Goal: Task Accomplishment & Management: Manage account settings

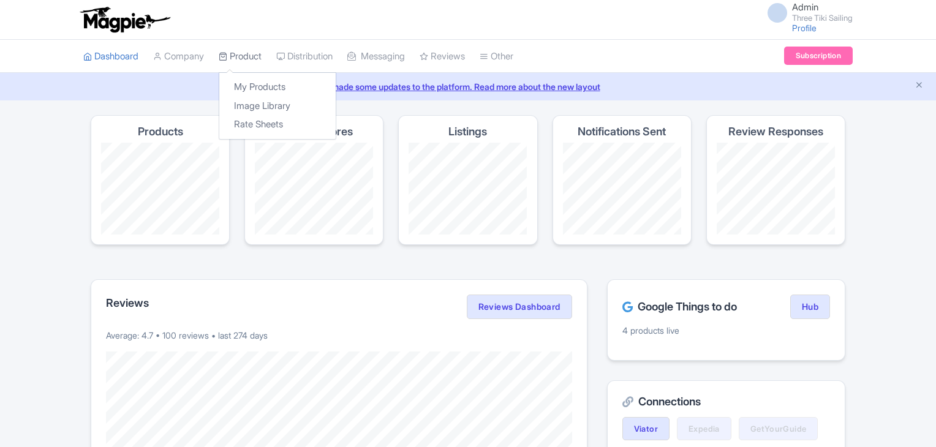
click at [241, 59] on link "Product" at bounding box center [240, 57] width 43 height 34
click at [250, 89] on link "My Products" at bounding box center [277, 87] width 116 height 19
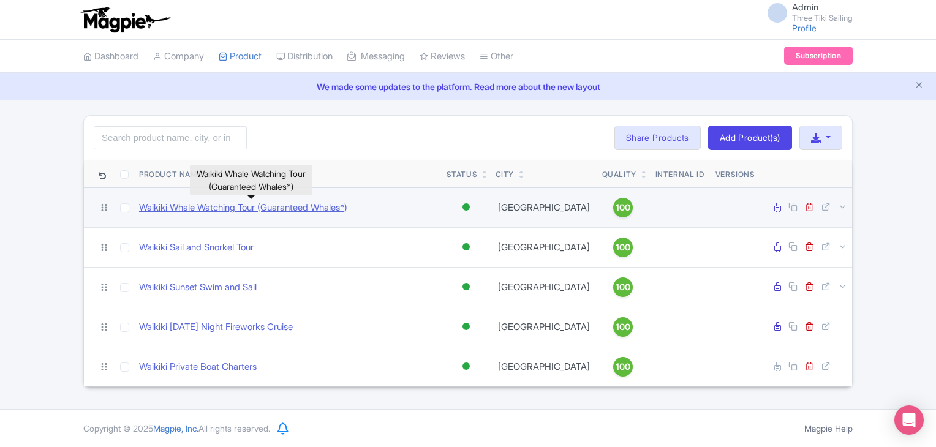
click at [209, 212] on link "Waikiki Whale Watching Tour (Guaranteed Whales*)" at bounding box center [243, 208] width 208 height 14
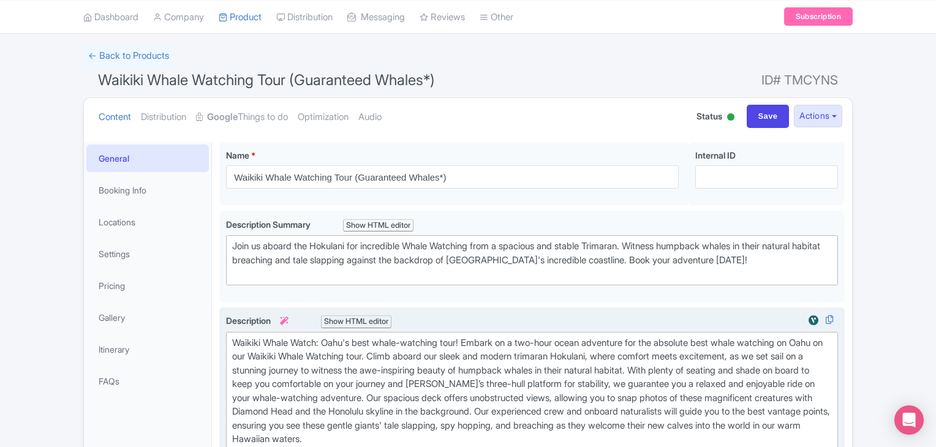
scroll to position [70, 0]
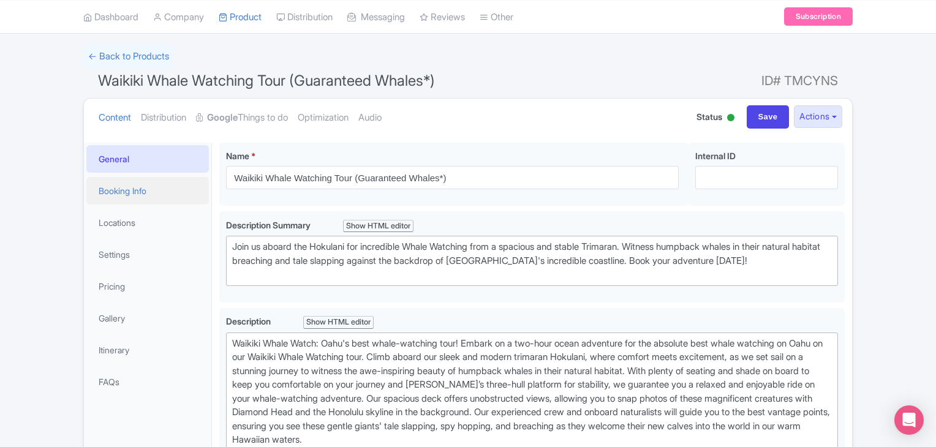
click at [130, 192] on link "Booking Info" at bounding box center [147, 191] width 122 height 28
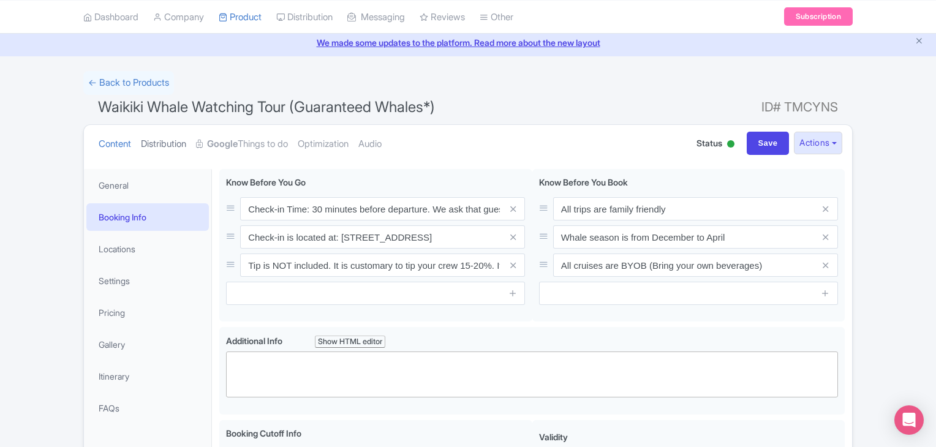
scroll to position [40, 0]
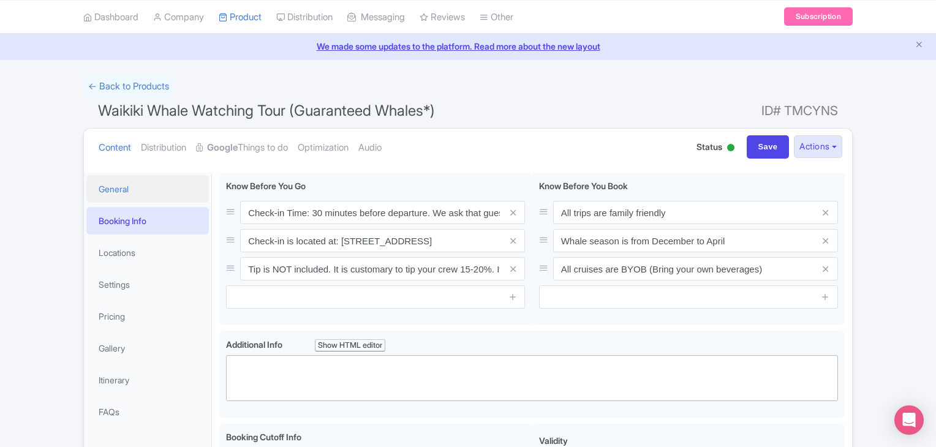
click at [123, 191] on link "General" at bounding box center [147, 189] width 122 height 28
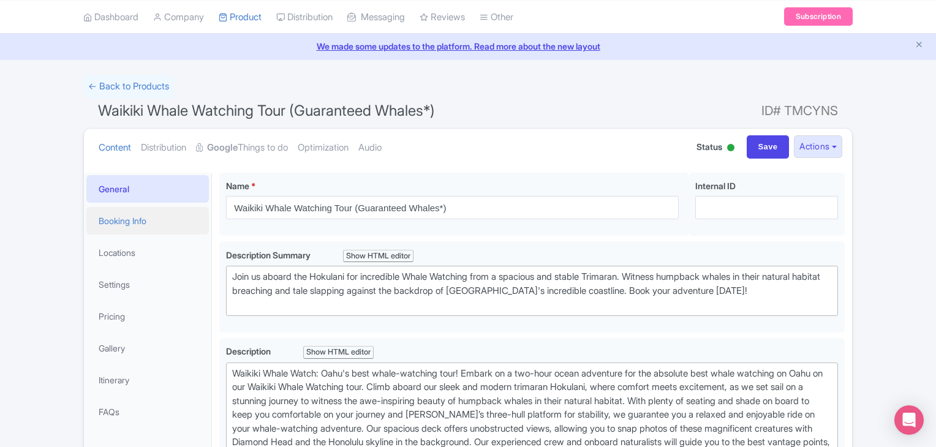
click at [121, 214] on link "Booking Info" at bounding box center [147, 221] width 122 height 28
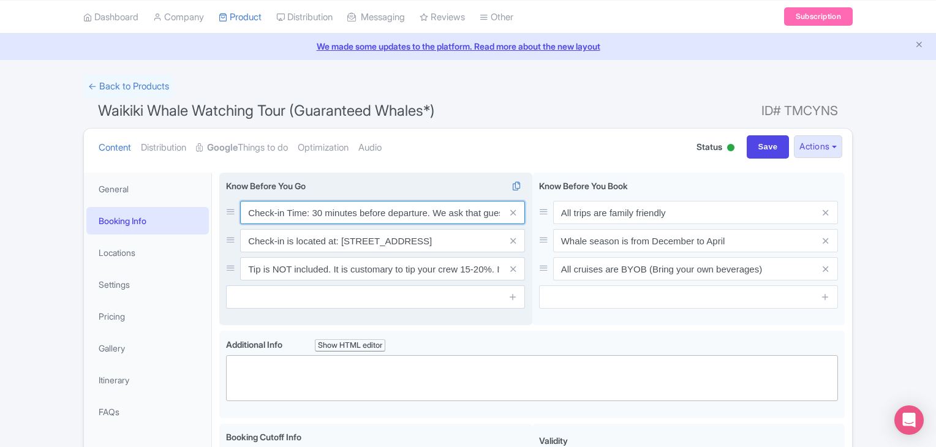
click at [316, 214] on input "Check-in Time: 30 minutes before departure. We ask that guests be punctual. Gue…" at bounding box center [382, 212] width 285 height 23
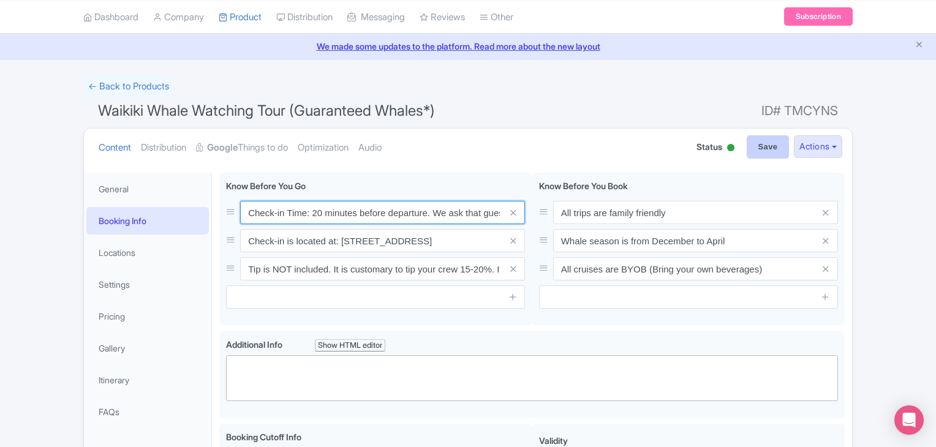
type input "Check-in Time: 20 minutes before departure. We ask that guests be punctual. Gue…"
click at [759, 152] on input "Save" at bounding box center [767, 146] width 43 height 23
type input "Saving..."
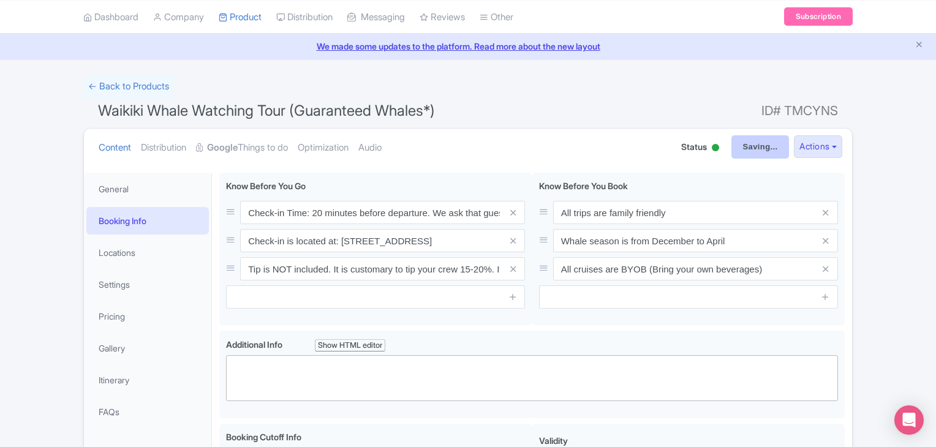
type input "Saving..."
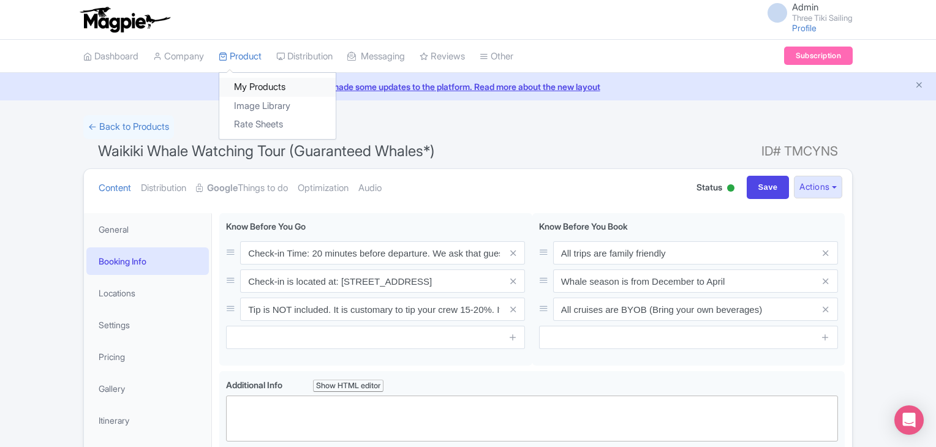
click at [257, 86] on link "My Products" at bounding box center [277, 87] width 116 height 19
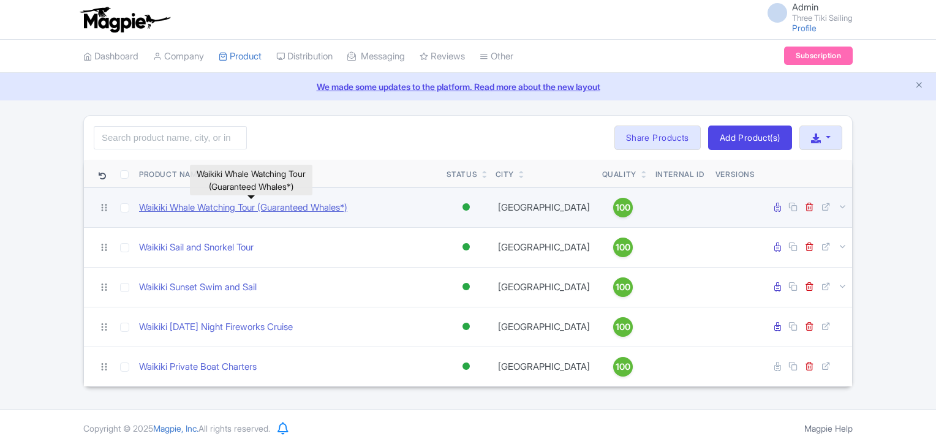
click at [287, 206] on link "Waikiki Whale Watching Tour (Guaranteed Whales*)" at bounding box center [243, 208] width 208 height 14
